Goal: Transaction & Acquisition: Book appointment/travel/reservation

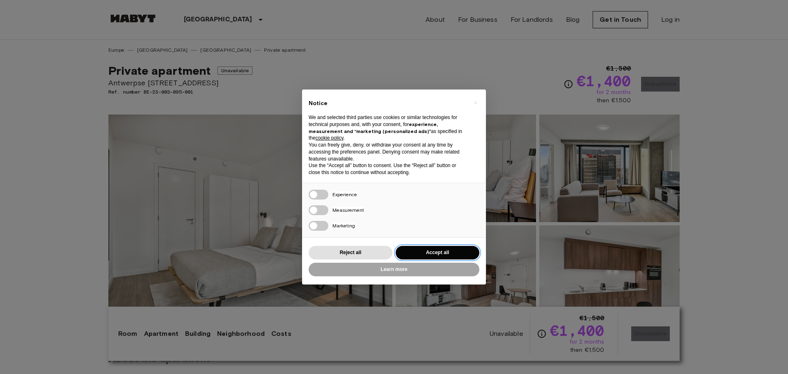
click at [431, 250] on button "Accept all" at bounding box center [438, 253] width 84 height 14
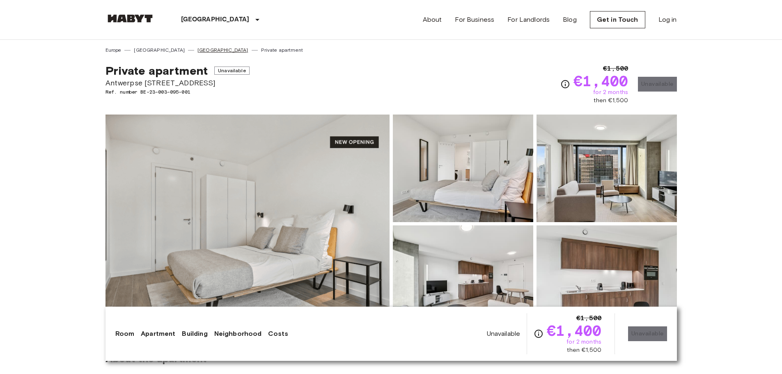
click at [197, 50] on link "[GEOGRAPHIC_DATA]" at bounding box center [222, 49] width 51 height 7
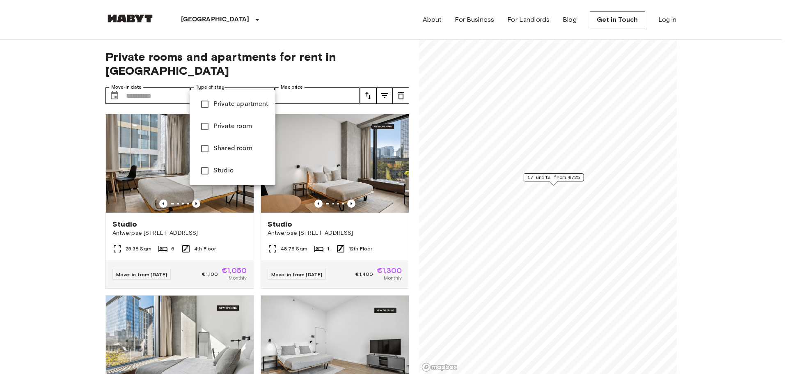
click at [251, 107] on span "Private apartment" at bounding box center [240, 104] width 55 height 10
type input "**********"
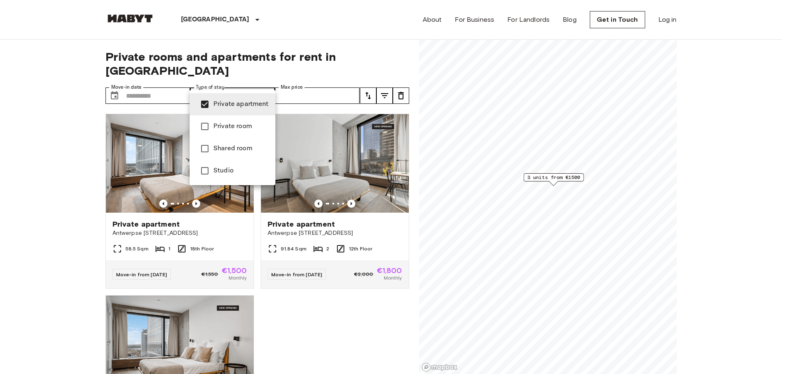
click at [318, 319] on div at bounding box center [394, 187] width 788 height 374
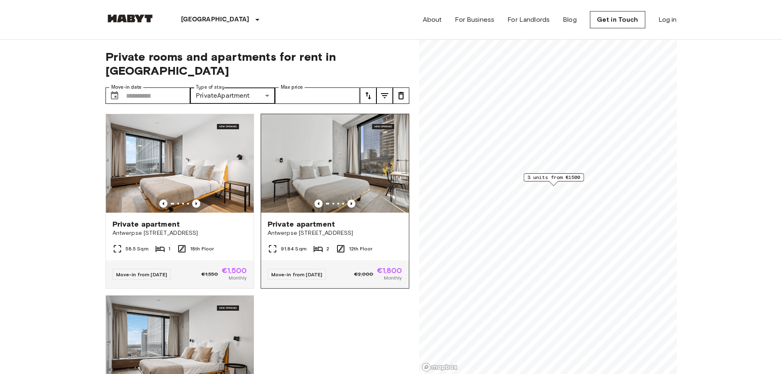
scroll to position [112, 0]
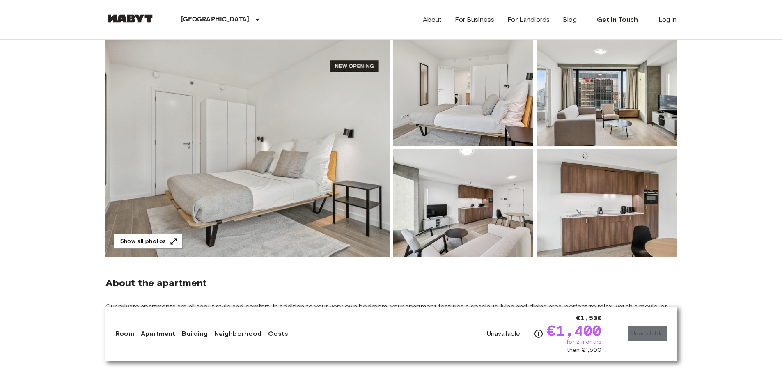
scroll to position [76, 0]
click at [606, 127] on img at bounding box center [606, 92] width 140 height 108
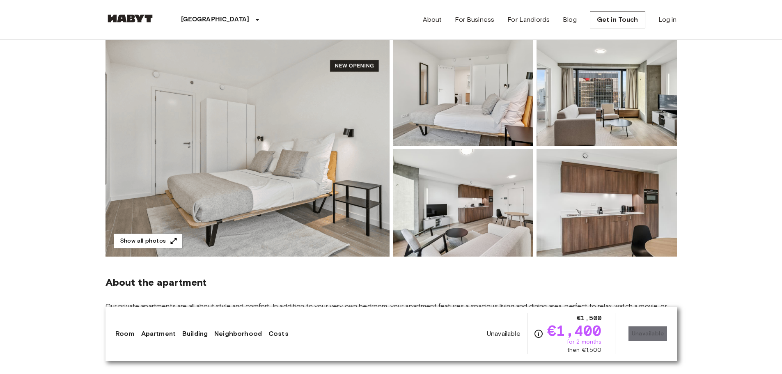
scroll to position [0, 0]
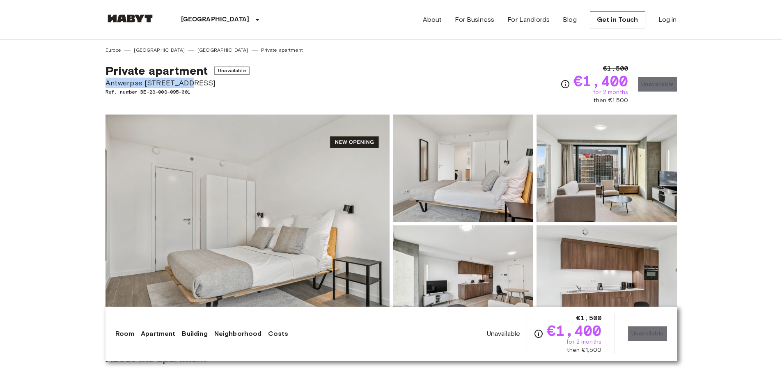
drag, startPoint x: 105, startPoint y: 82, endPoint x: 188, endPoint y: 80, distance: 82.9
copy span "[STREET_ADDRESS]"
